Goal: Information Seeking & Learning: Learn about a topic

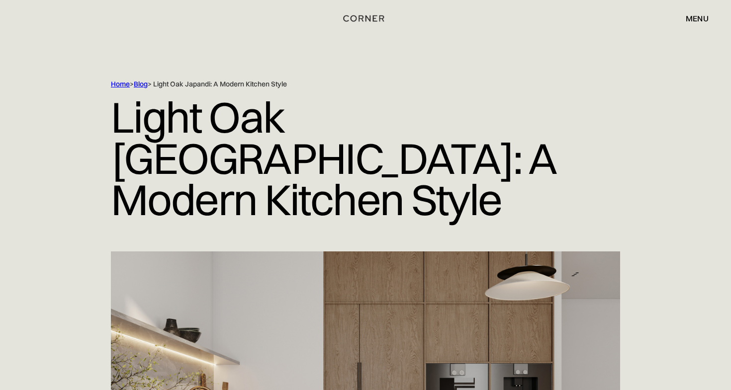
click at [198, 133] on h1 "Light Oak Japandi: A Modern Kitchen Style" at bounding box center [365, 158] width 509 height 139
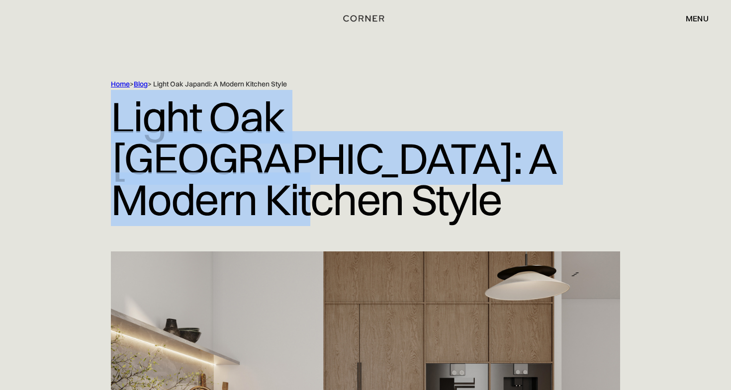
drag, startPoint x: 106, startPoint y: 117, endPoint x: 580, endPoint y: 173, distance: 477.3
click at [580, 173] on div "Home > Blog > Light Oak Japandi: A Modern Kitchen Style Light Oak Japandi: A Mo…" at bounding box center [365, 166] width 637 height 172
copy h1 "Light Oak Japandi: A Modern Kitchen Style"
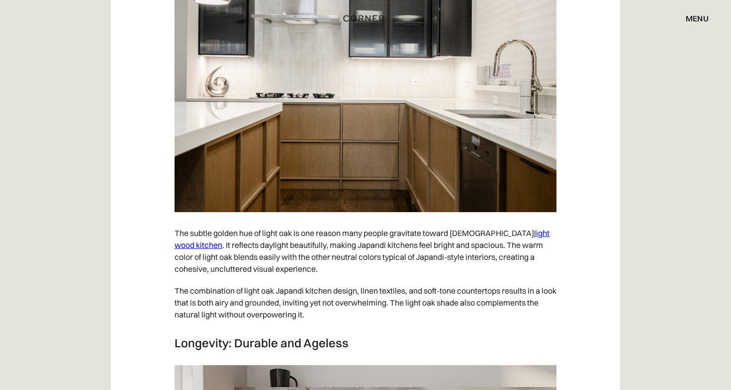
scroll to position [989, 0]
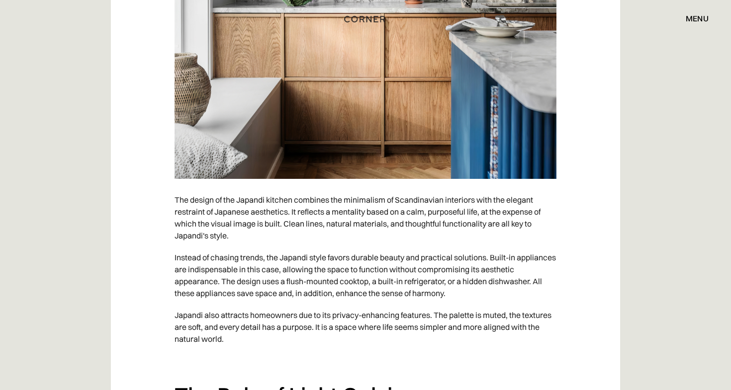
click at [369, 20] on img "home" at bounding box center [364, 18] width 41 height 13
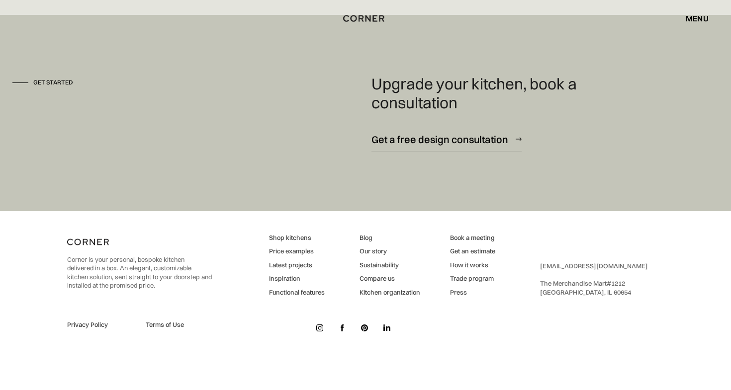
scroll to position [6642, 0]
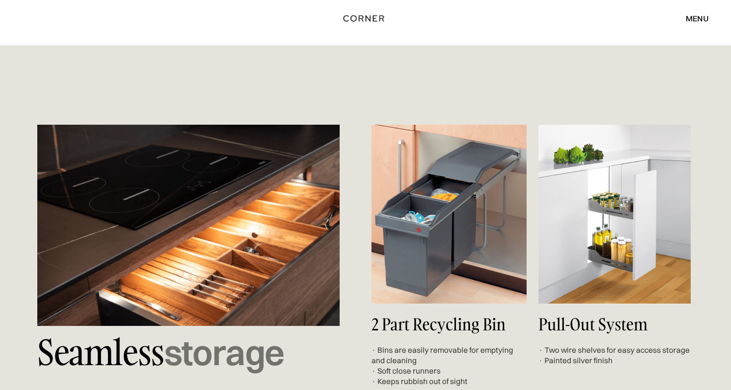
scroll to position [3586, 0]
